Goal: Information Seeking & Learning: Check status

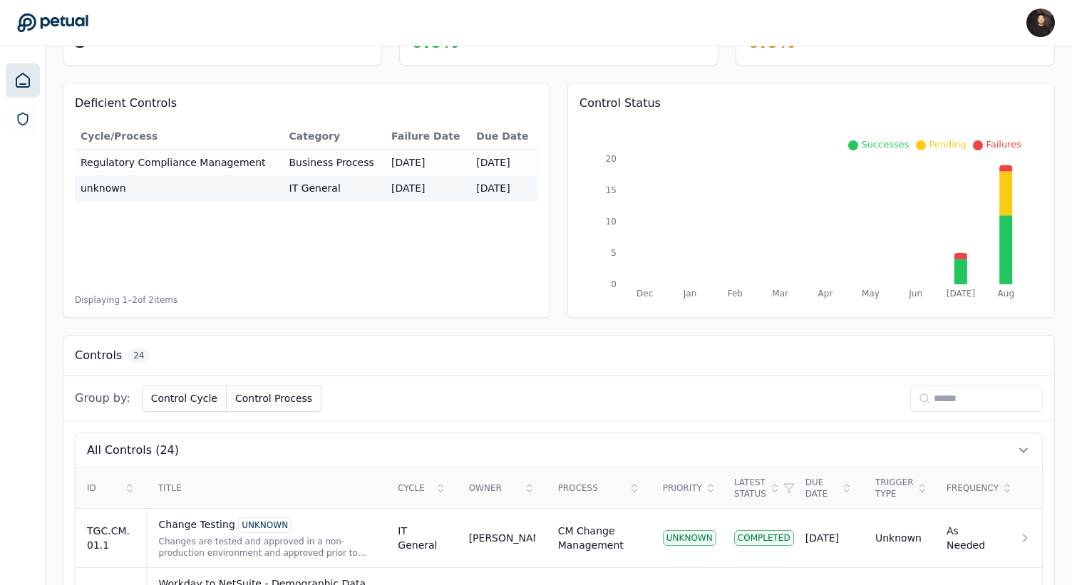
scroll to position [516, 0]
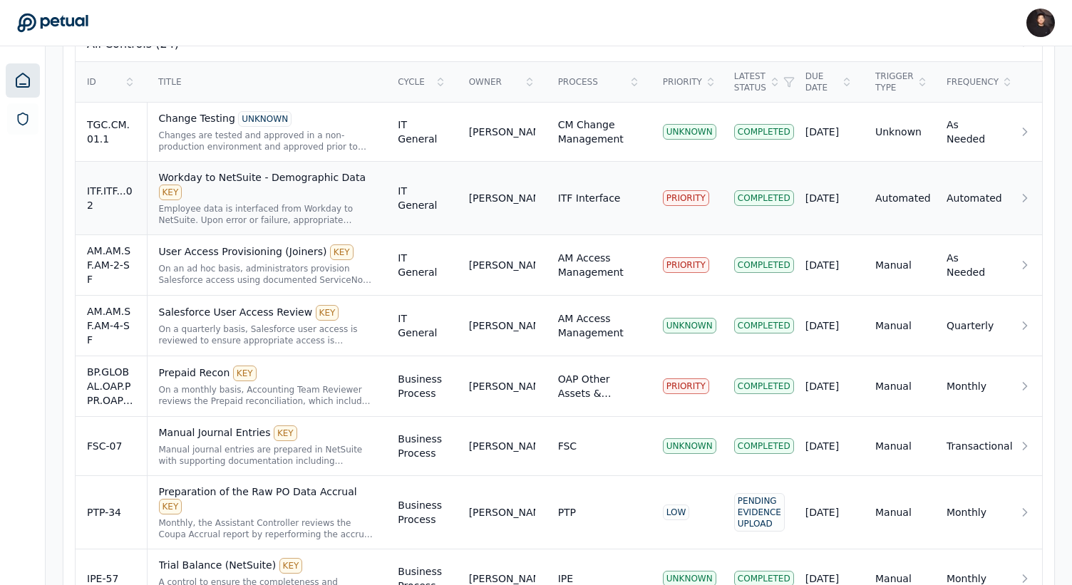
click at [602, 183] on td "ITF Interface" at bounding box center [599, 198] width 105 height 73
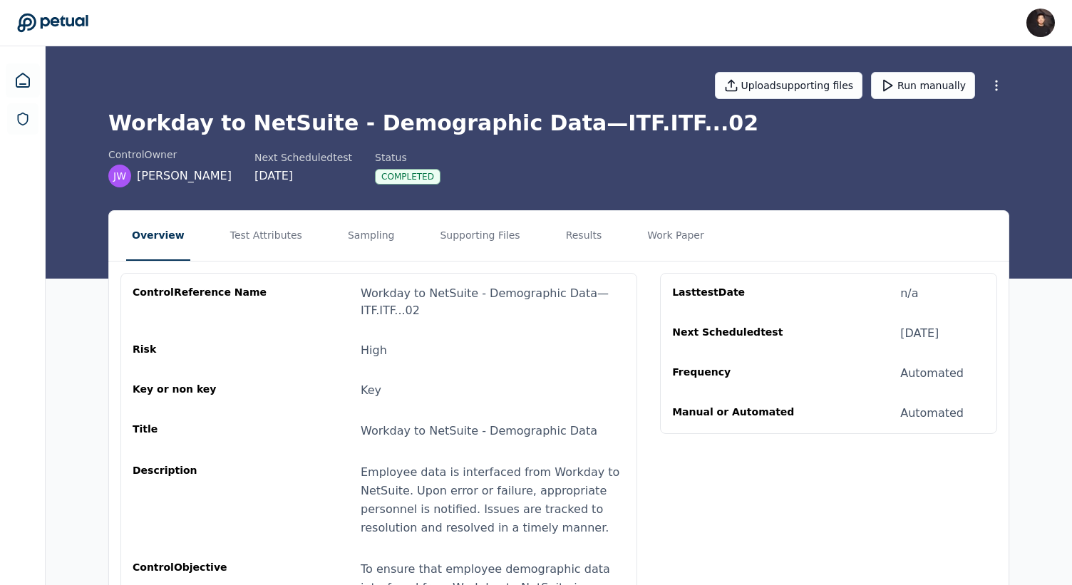
scroll to position [4, 0]
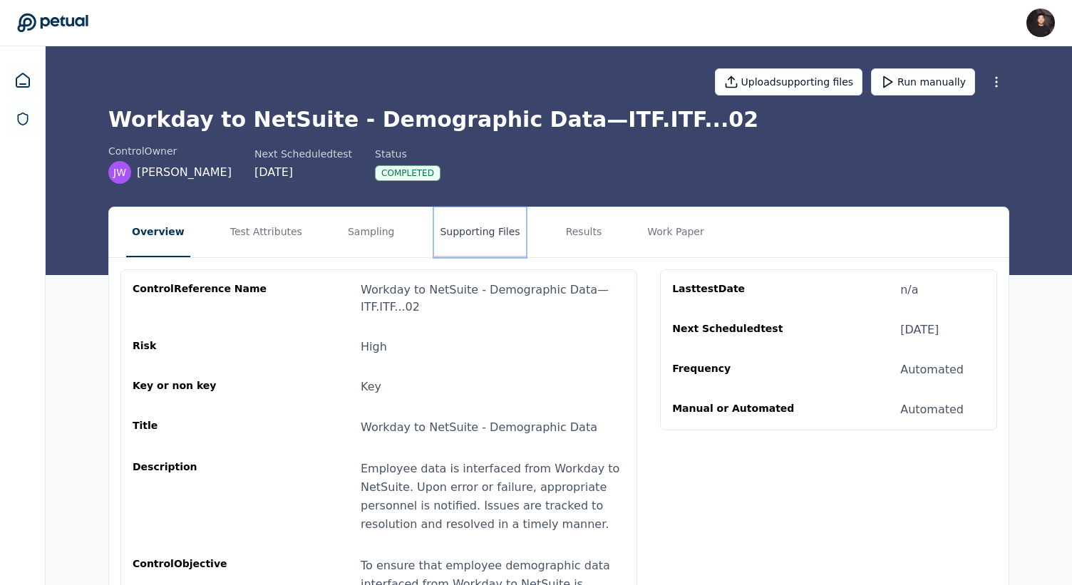
click at [446, 232] on button "Supporting Files" at bounding box center [479, 232] width 91 height 50
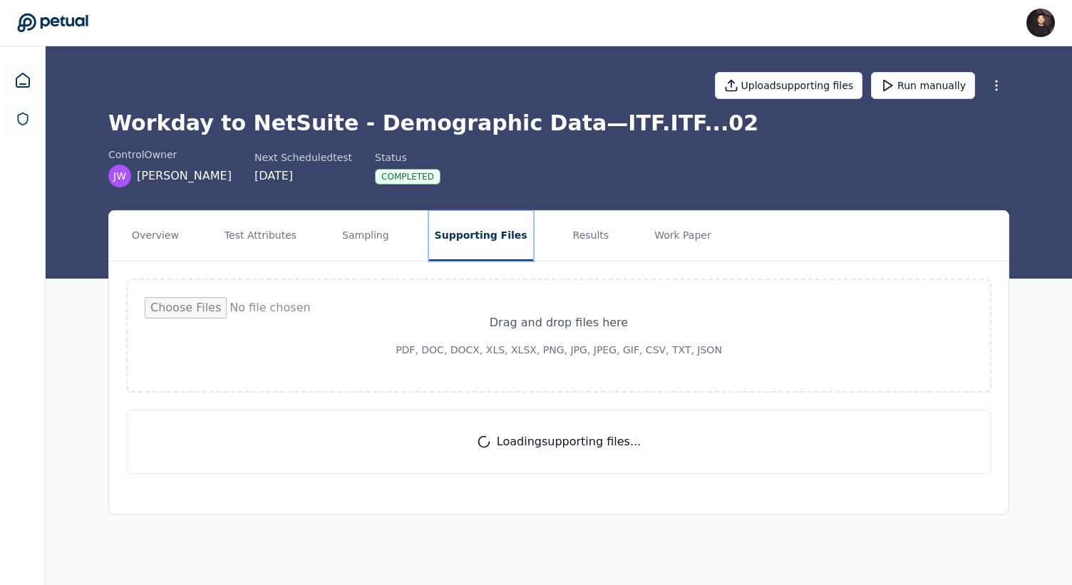
scroll to position [0, 0]
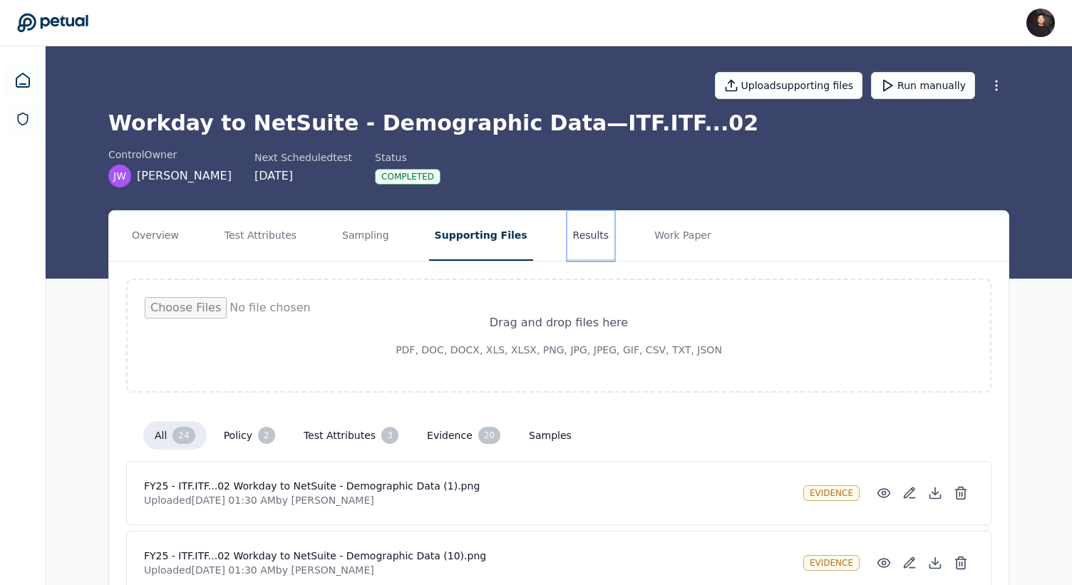
click at [568, 231] on button "Results" at bounding box center [592, 236] width 48 height 50
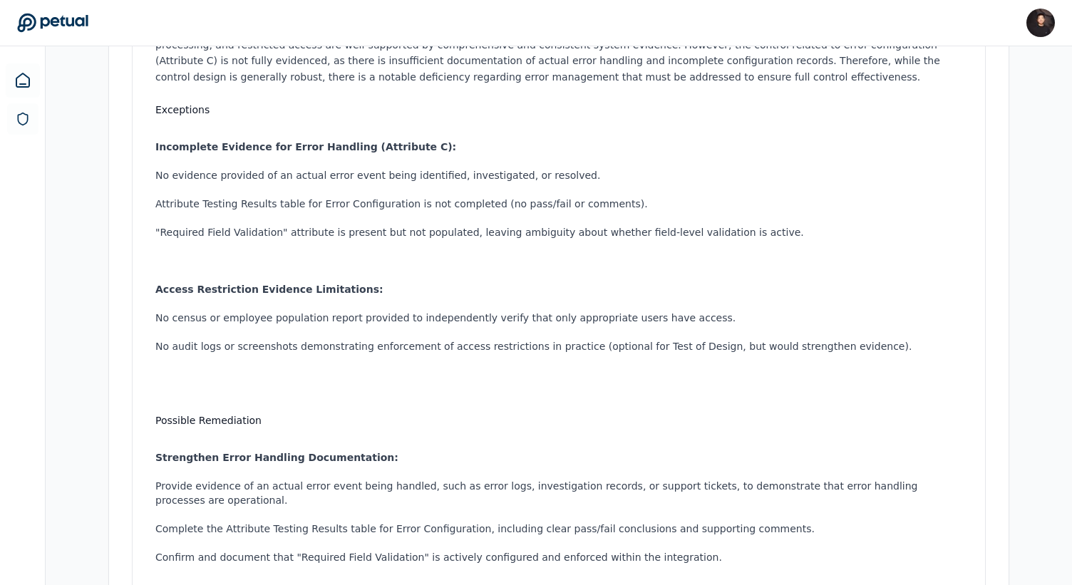
scroll to position [120, 0]
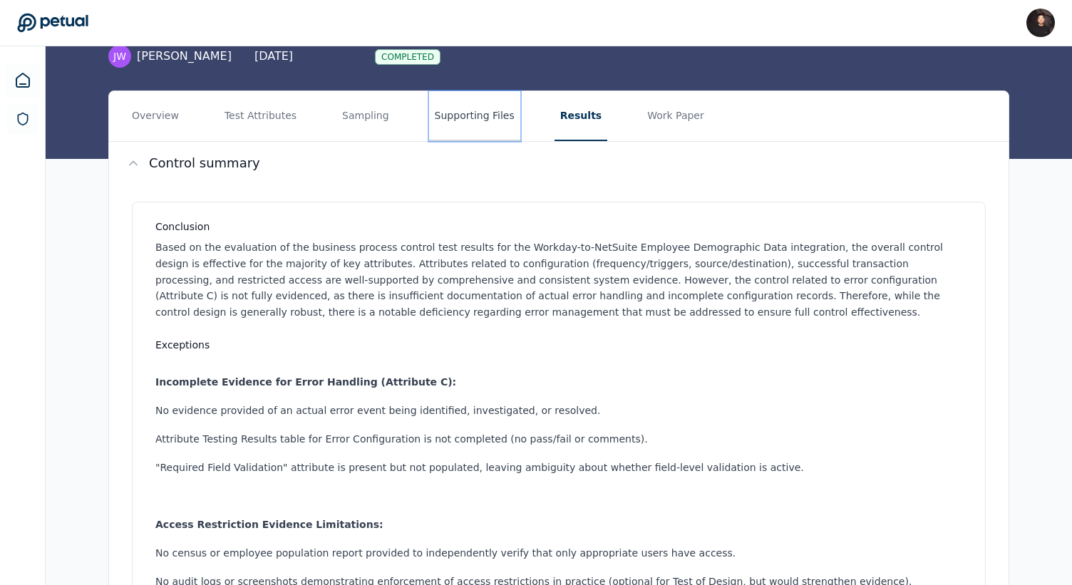
click at [476, 120] on button "Supporting Files" at bounding box center [474, 116] width 91 height 50
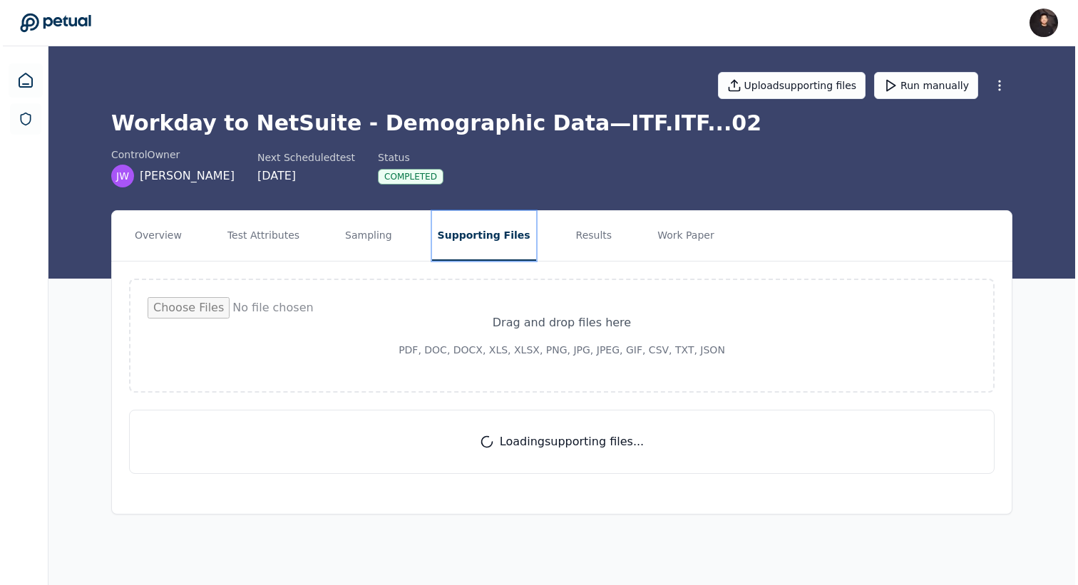
scroll to position [0, 0]
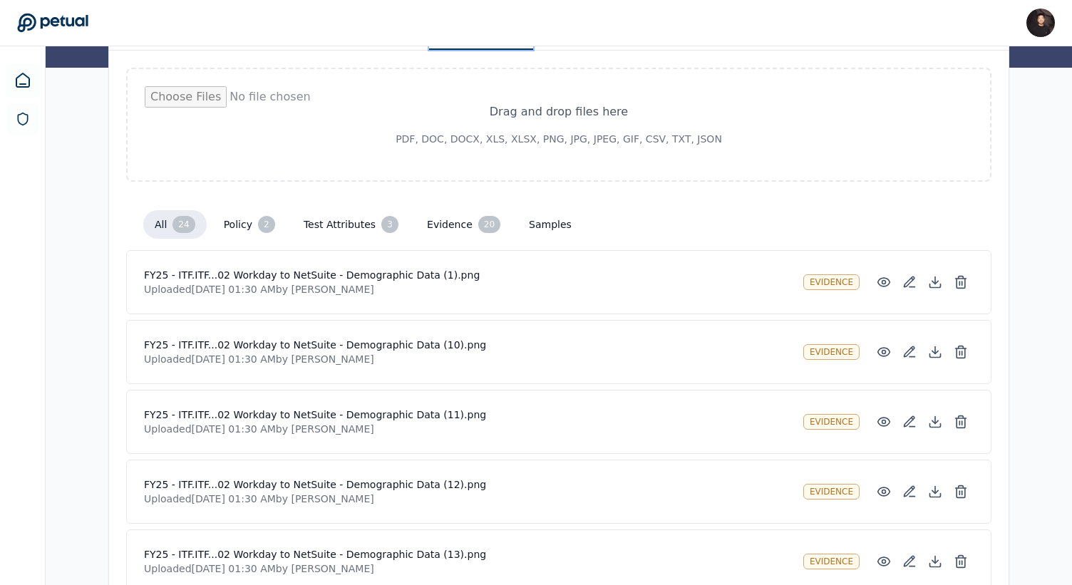
scroll to position [223, 0]
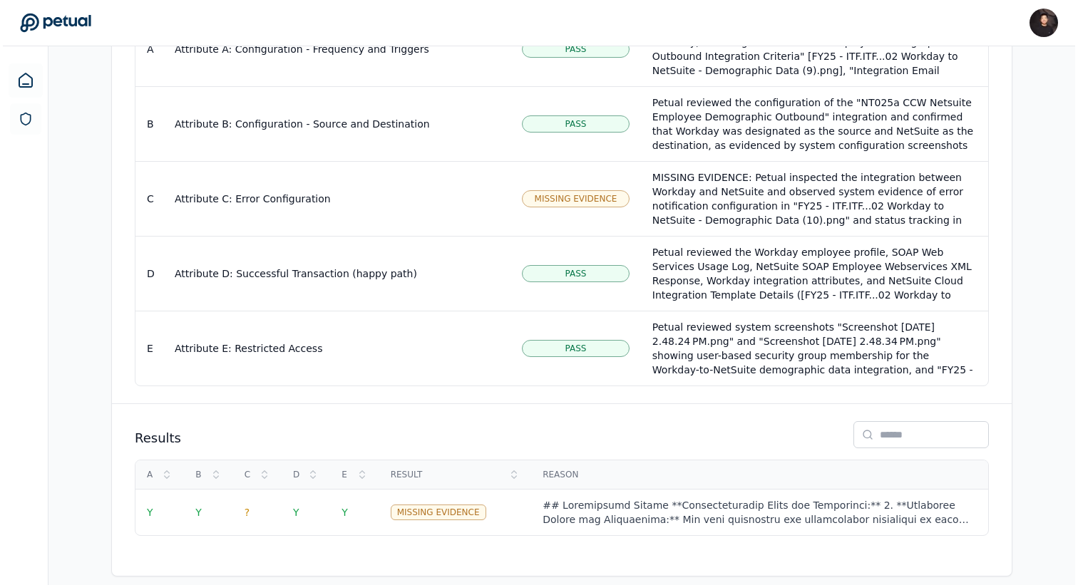
scroll to position [1333, 0]
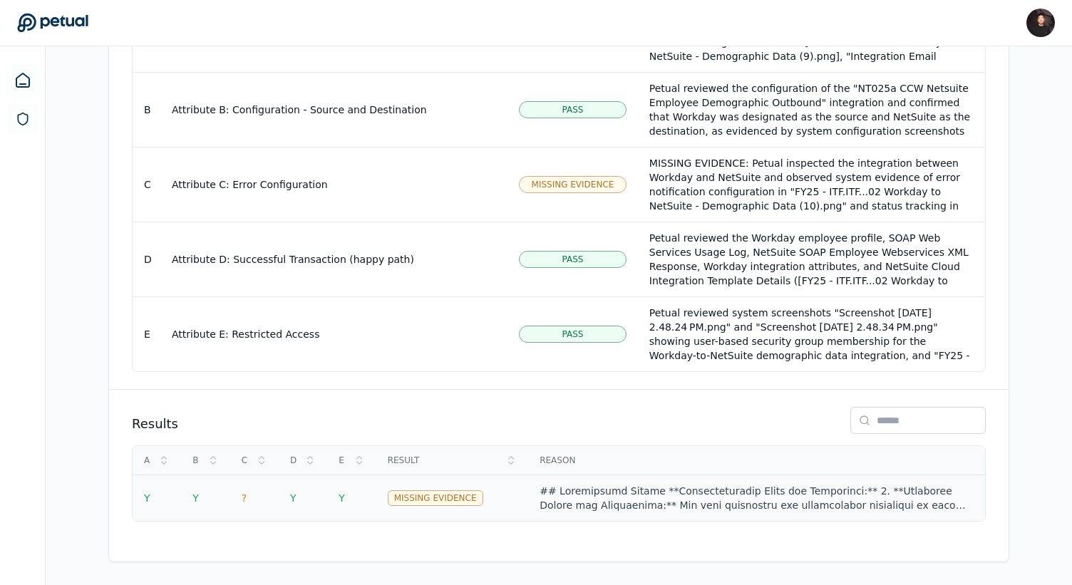
click at [343, 499] on span "Y" at bounding box center [342, 498] width 6 height 11
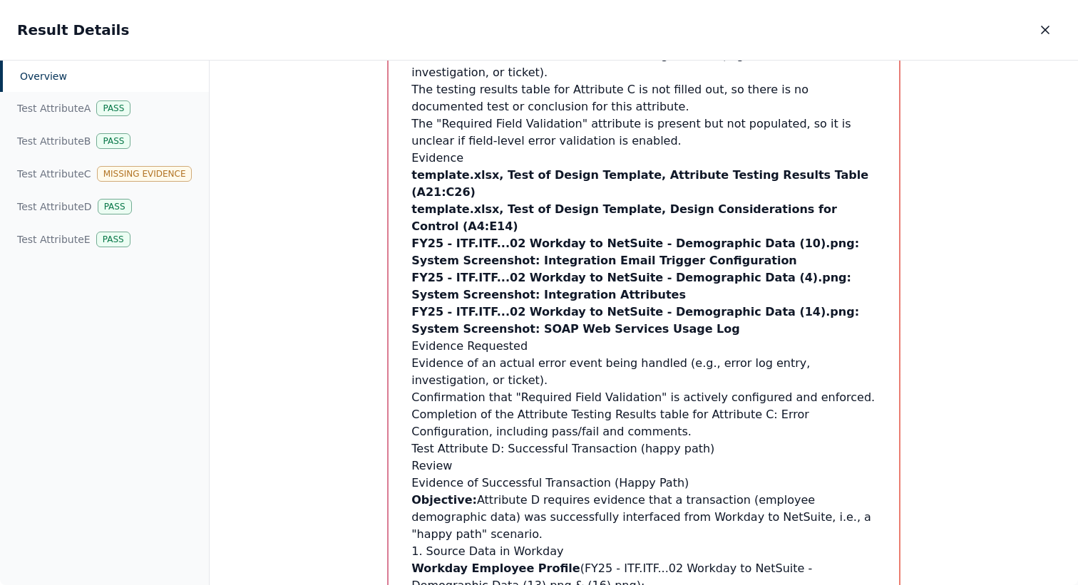
scroll to position [4583, 0]
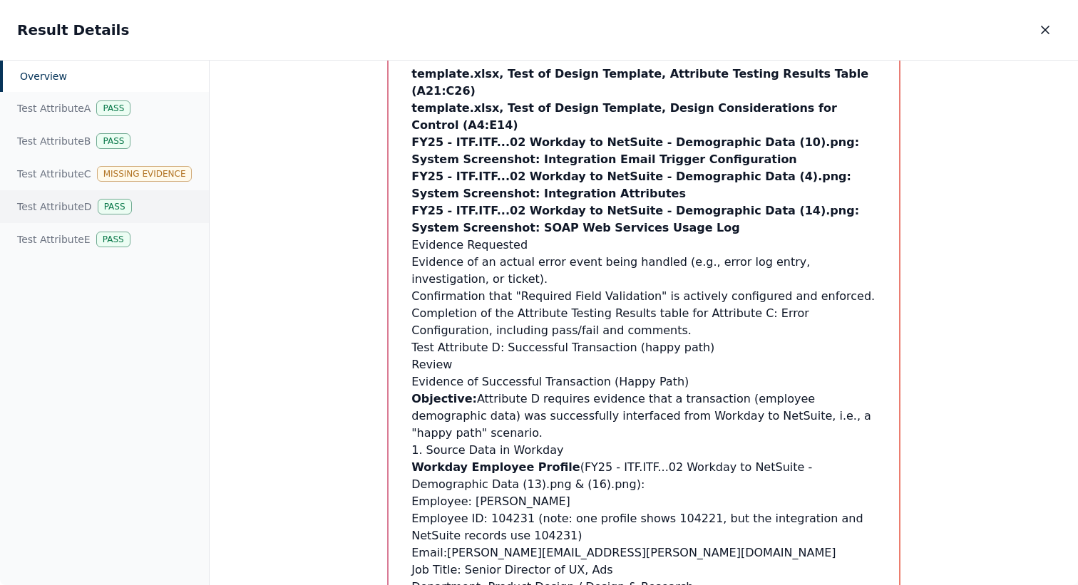
click at [153, 206] on div "Test Attribute D Pass" at bounding box center [104, 206] width 209 height 33
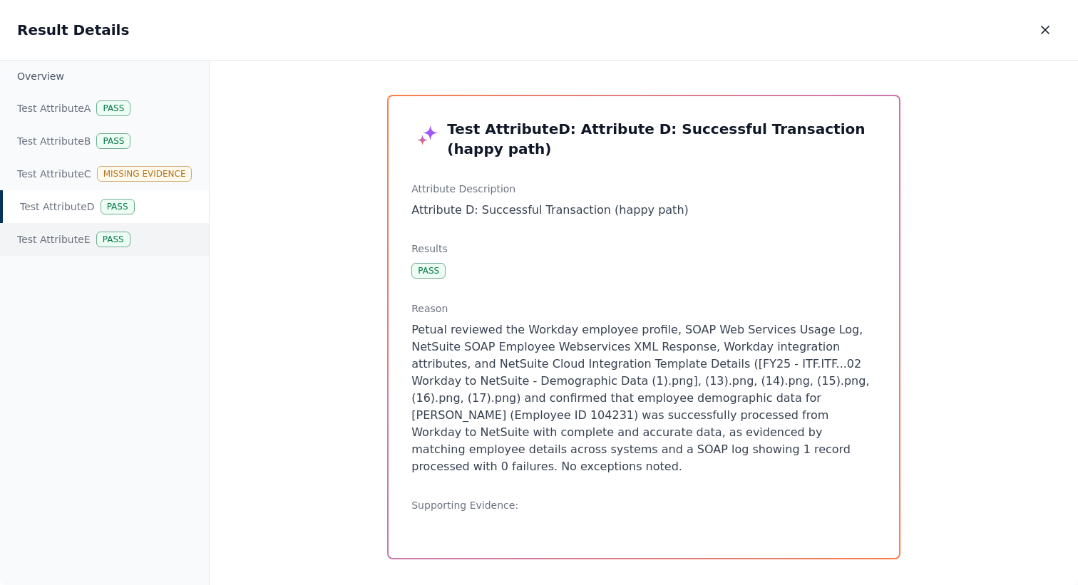
click at [160, 238] on div "Test Attribute E Pass" at bounding box center [104, 239] width 209 height 33
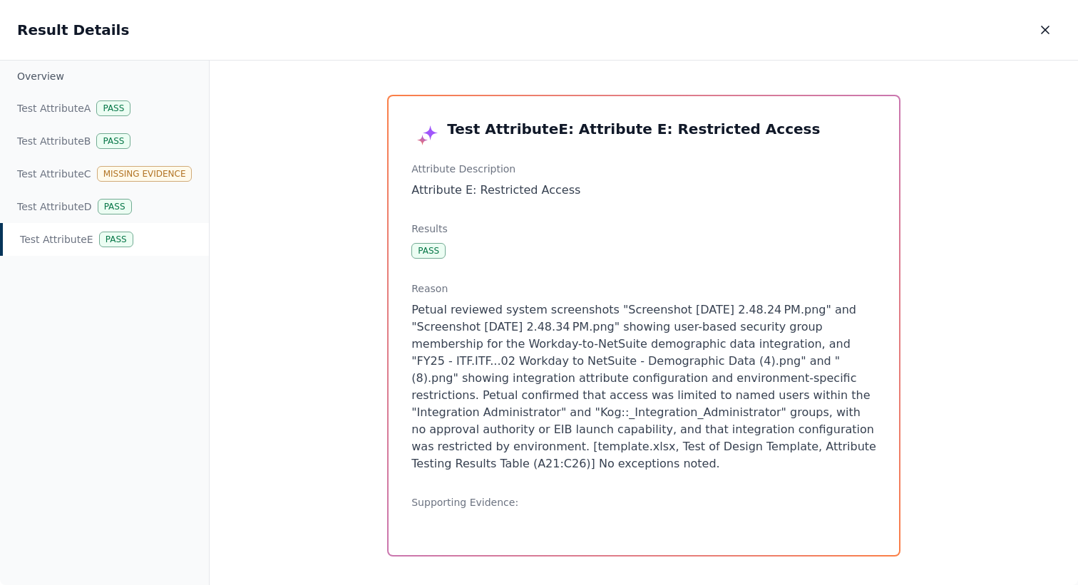
scroll to position [11, 0]
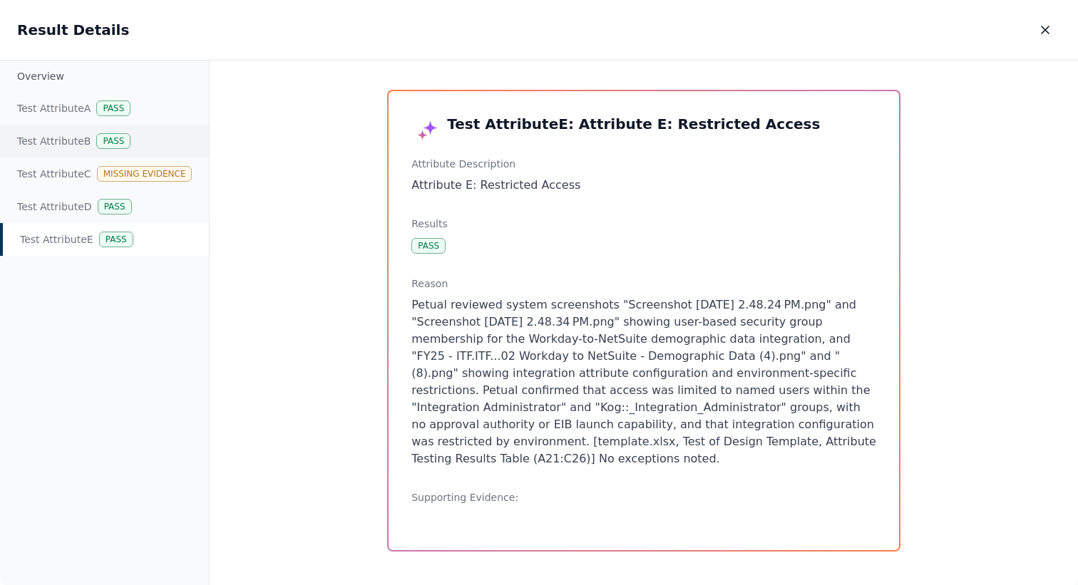
click at [135, 134] on div "Test Attribute B Pass" at bounding box center [104, 141] width 209 height 33
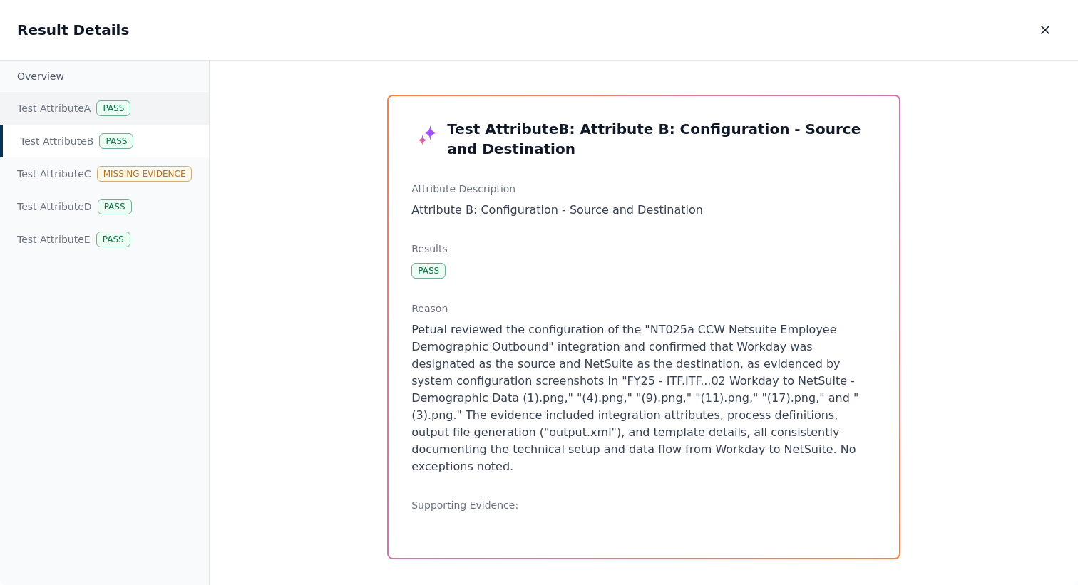
click at [103, 116] on div "Test Attribute A Pass" at bounding box center [104, 108] width 209 height 33
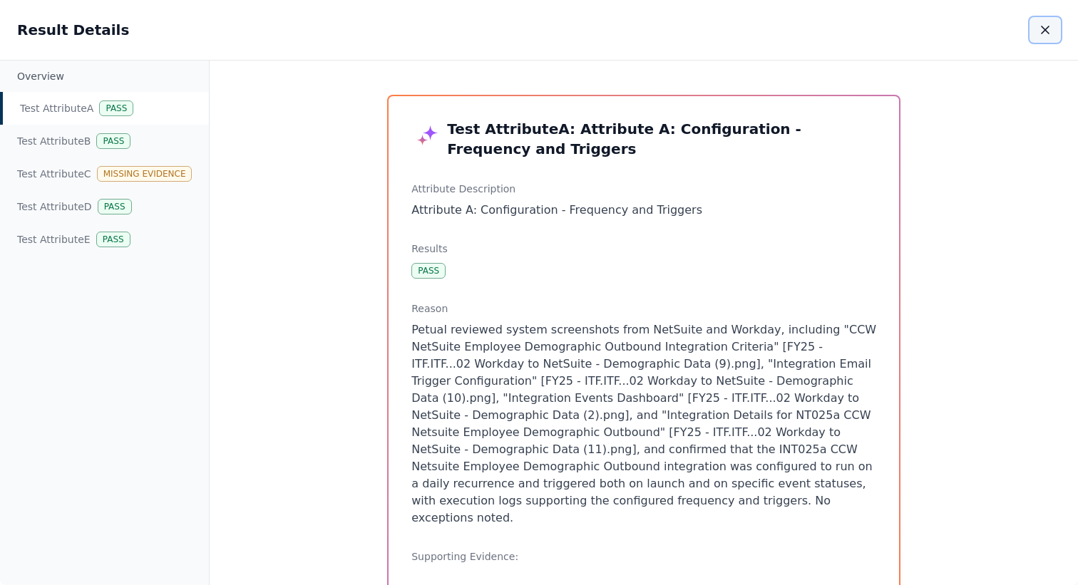
click at [1054, 34] on button "button" at bounding box center [1045, 30] width 31 height 26
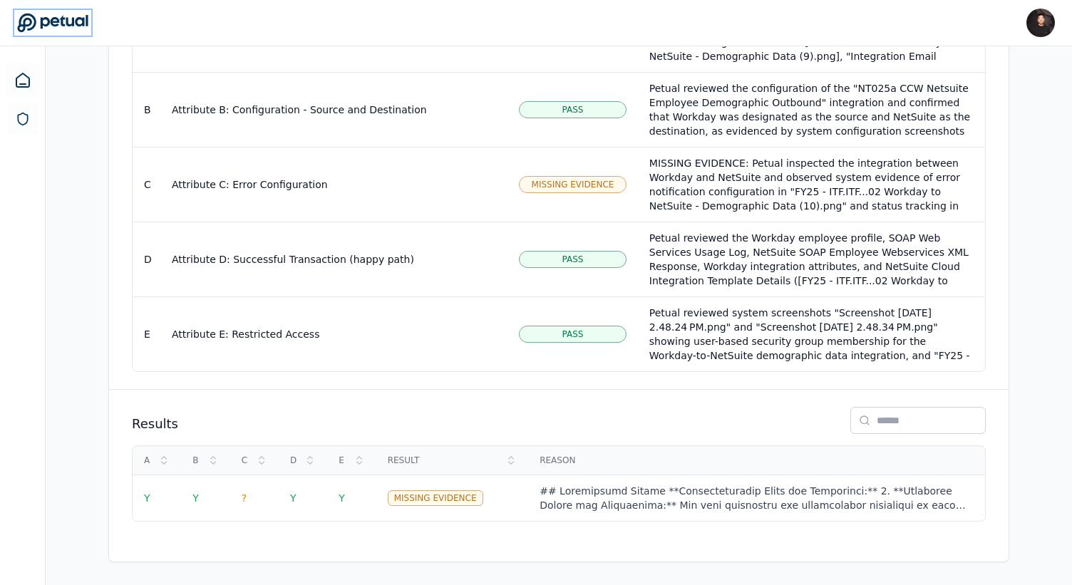
click at [75, 27] on icon at bounding box center [52, 23] width 71 height 20
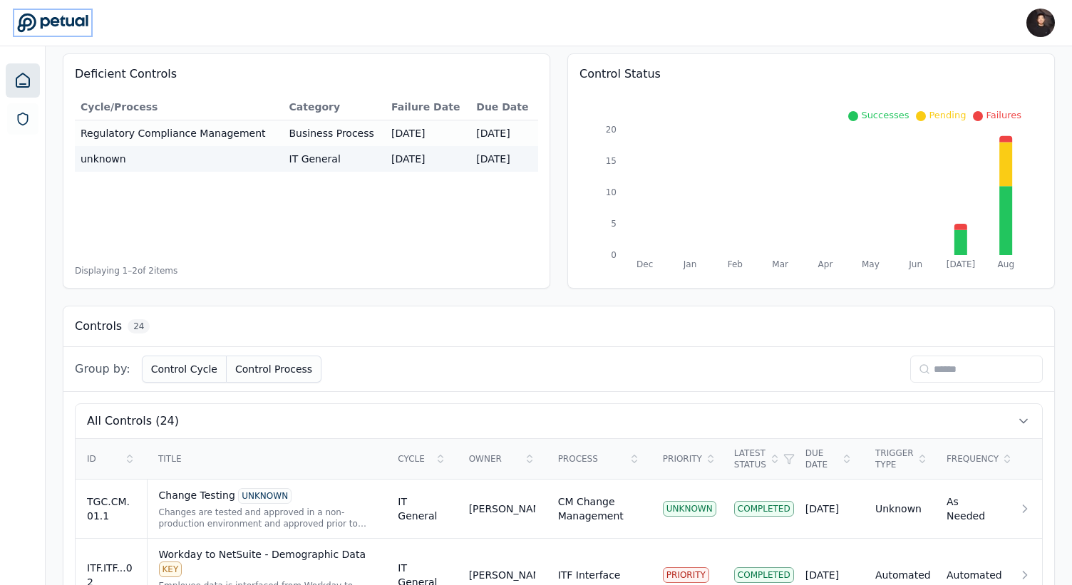
scroll to position [236, 0]
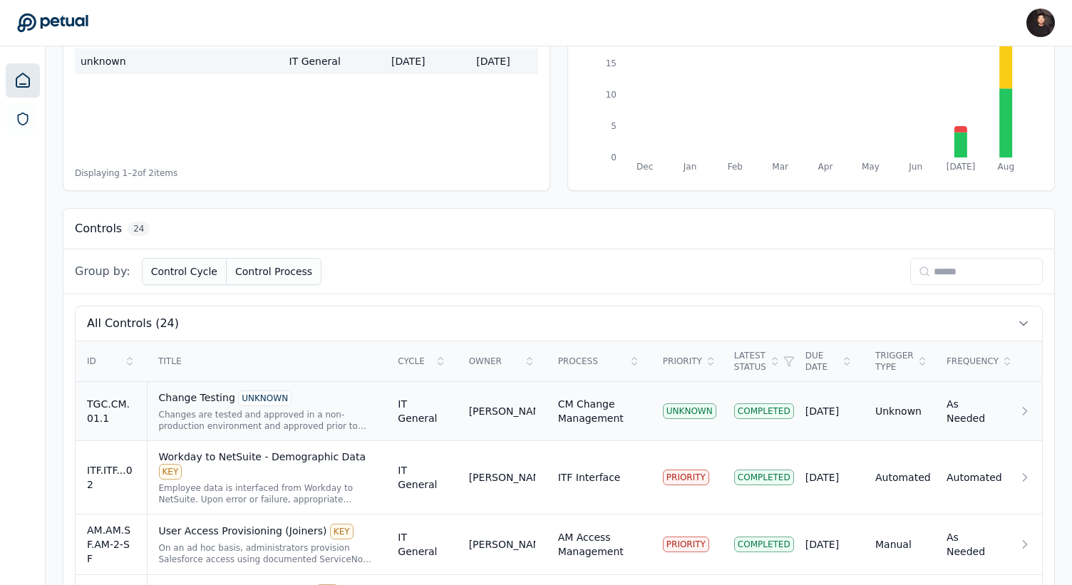
click at [436, 424] on td "IT General" at bounding box center [421, 411] width 71 height 59
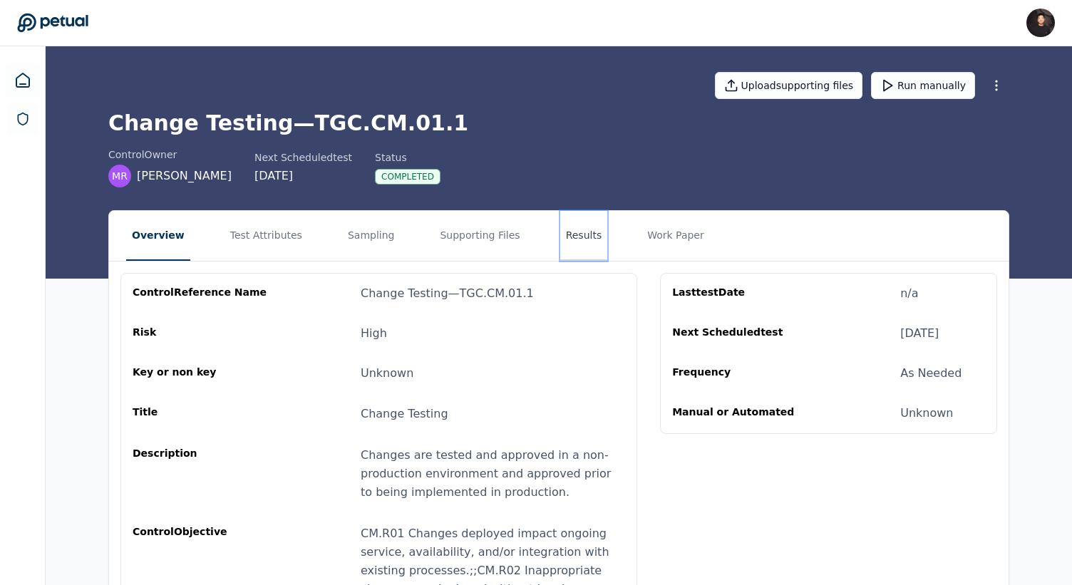
click at [569, 242] on button "Results" at bounding box center [584, 236] width 48 height 50
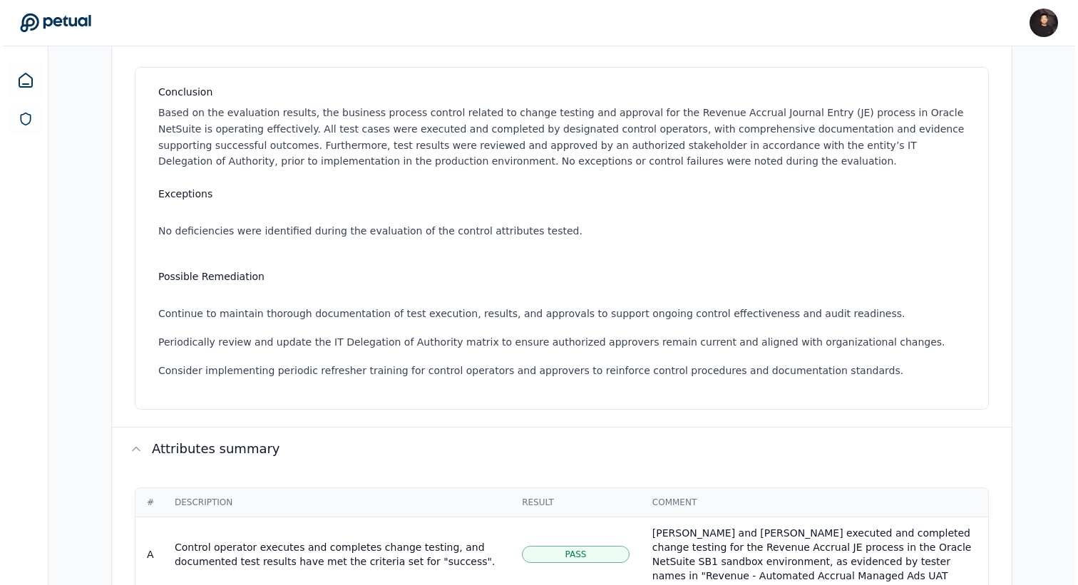
scroll to position [550, 0]
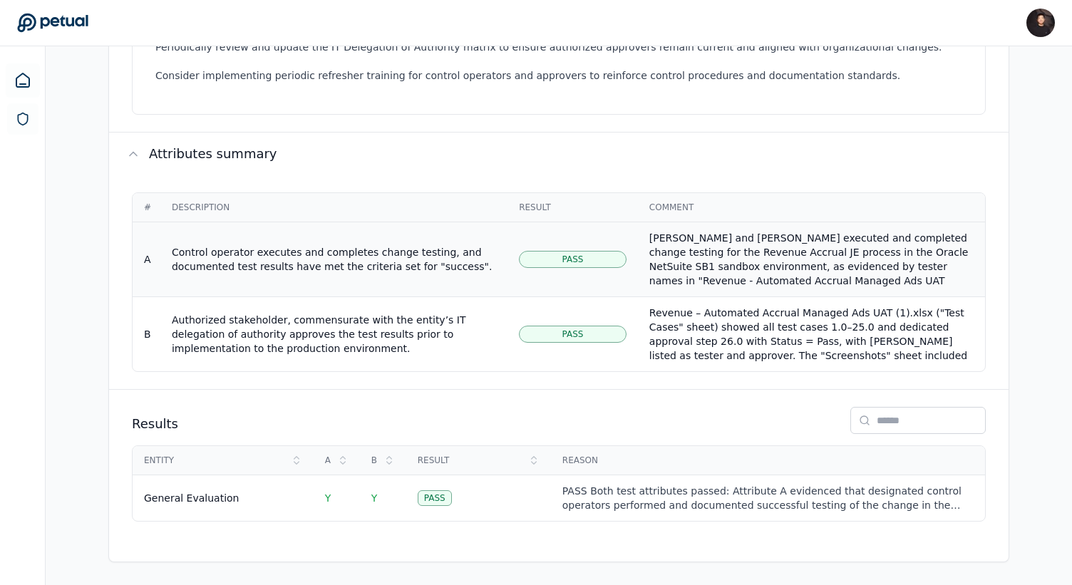
click at [604, 272] on td "Pass" at bounding box center [573, 259] width 130 height 75
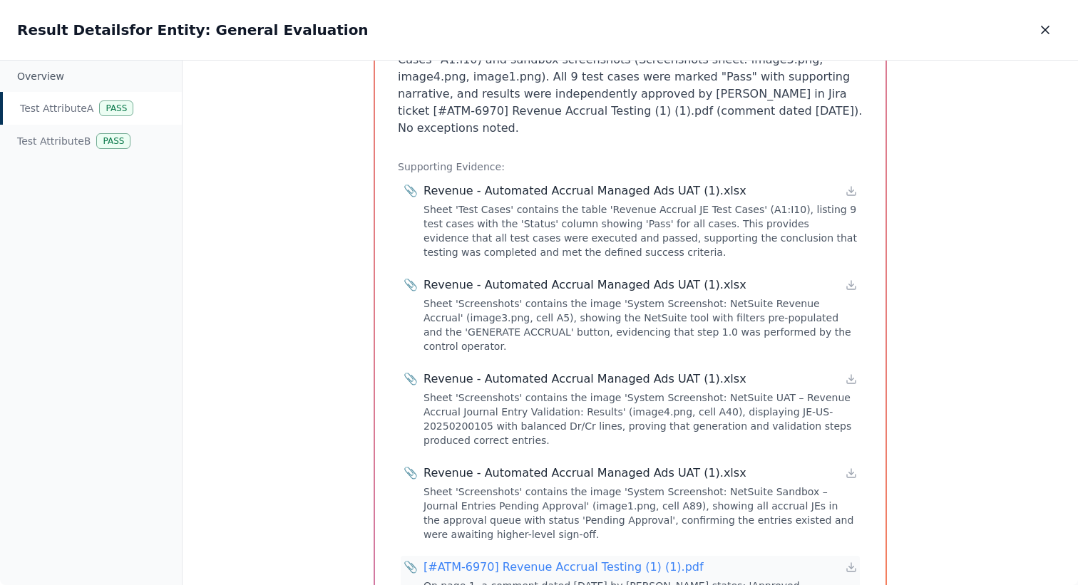
scroll to position [285, 0]
